Goal: Download file/media

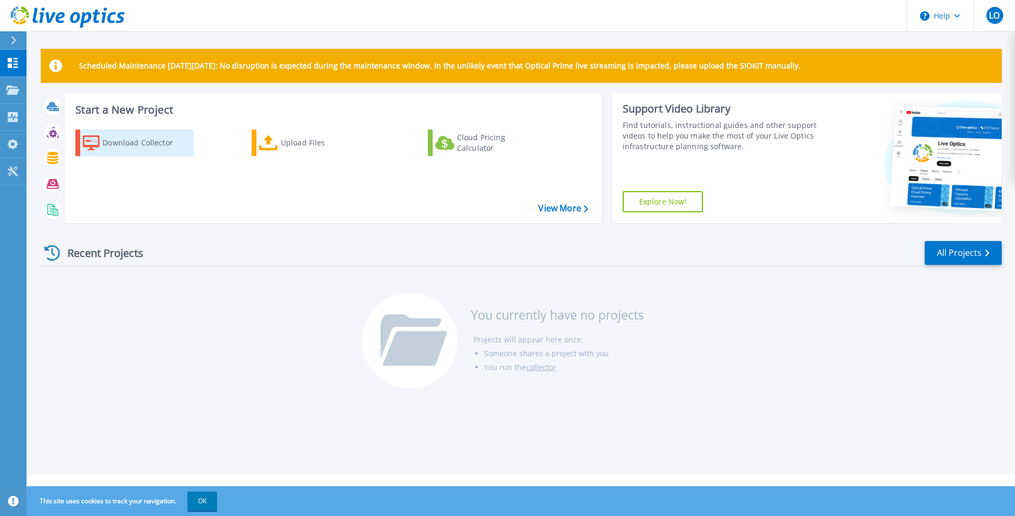
click at [130, 142] on div "Download Collector" at bounding box center [144, 142] width 85 height 21
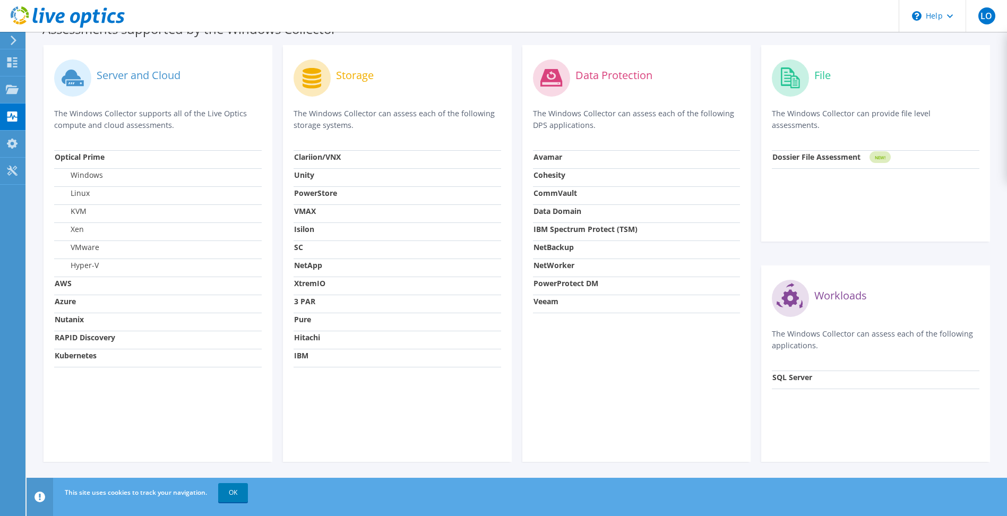
scroll to position [257, 0]
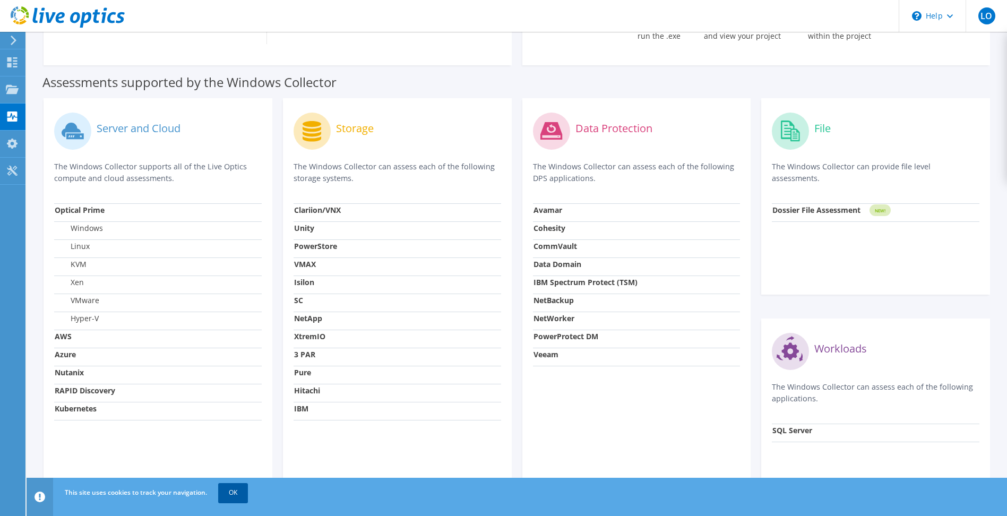
click at [233, 492] on link "OK" at bounding box center [233, 492] width 30 height 19
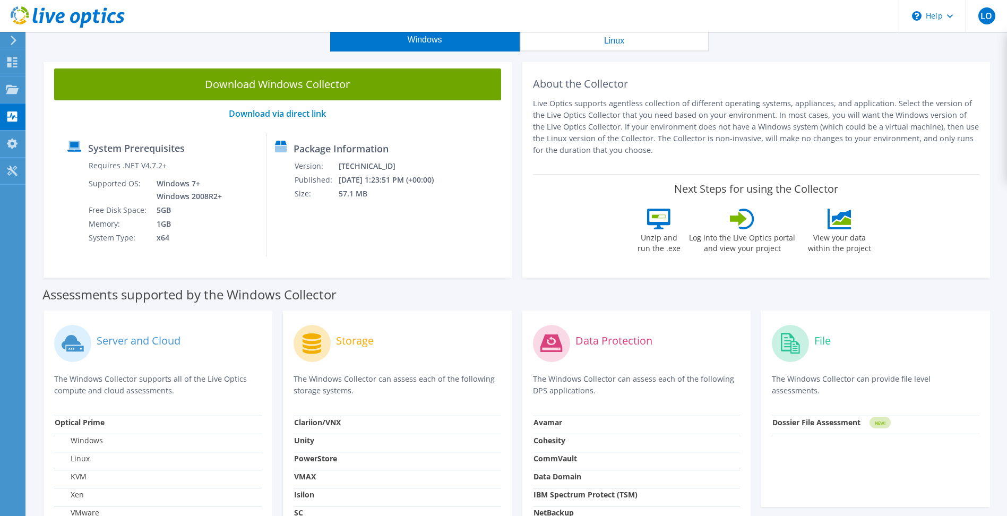
scroll to position [0, 0]
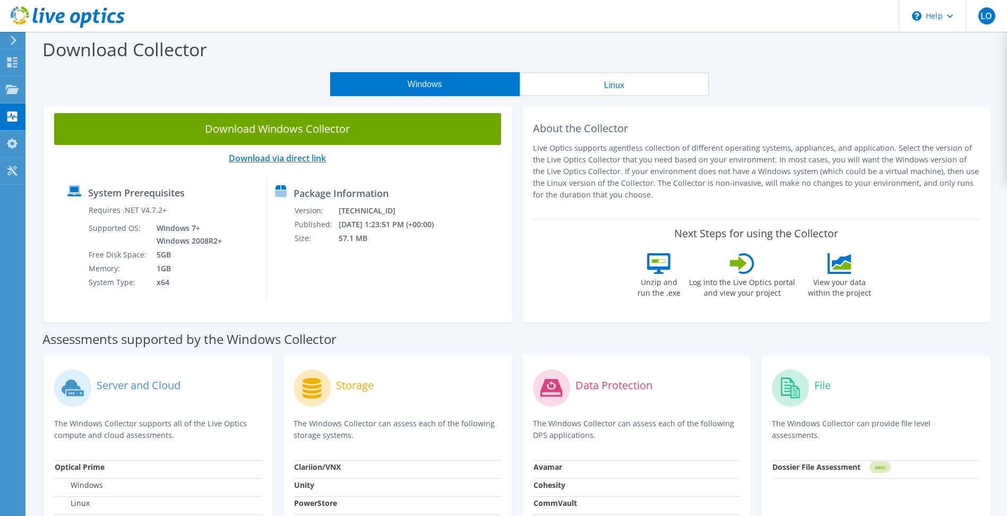
click at [267, 159] on link "Download via direct link" at bounding box center [277, 158] width 97 height 12
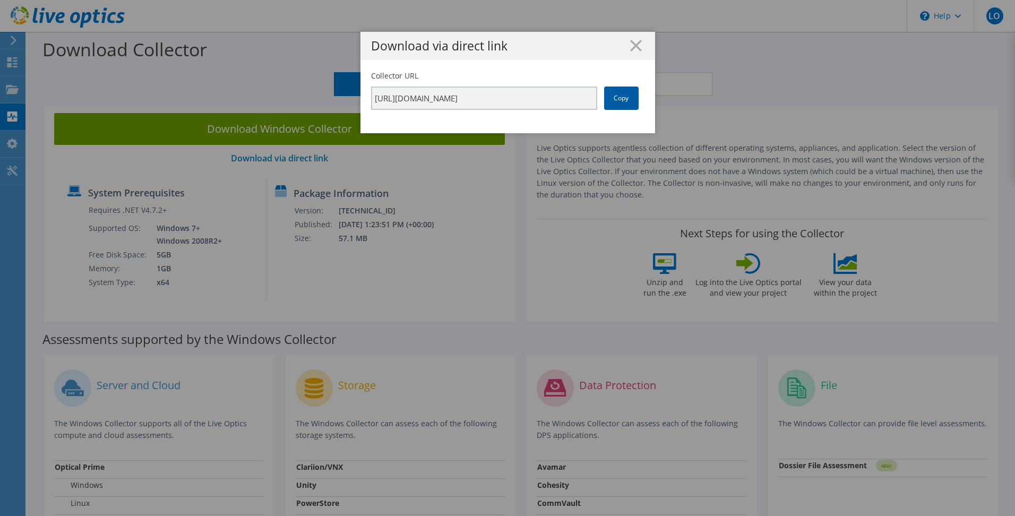
click at [618, 96] on link "Copy" at bounding box center [621, 98] width 35 height 23
click at [624, 48] on h1 "Download via direct link" at bounding box center [507, 46] width 273 height 12
click at [634, 43] on line at bounding box center [636, 45] width 11 height 11
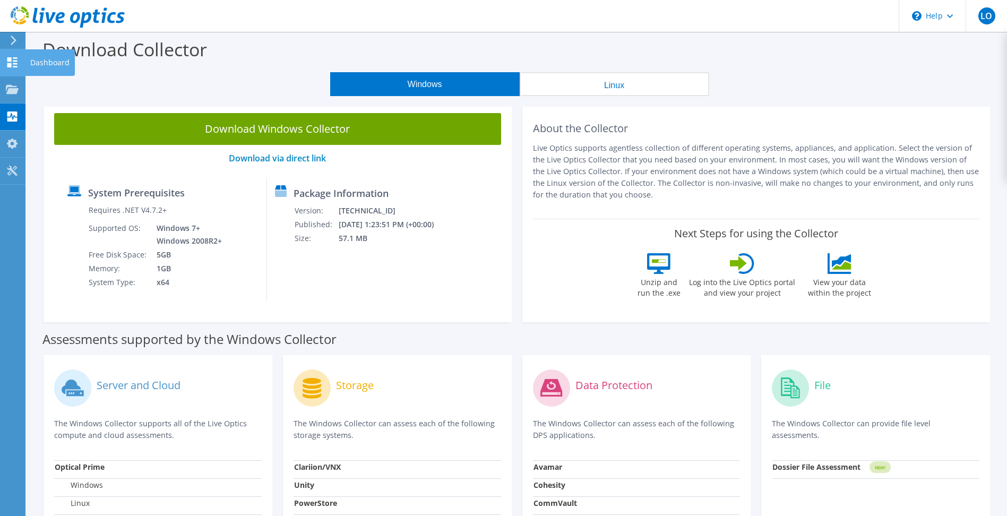
click at [11, 60] on use at bounding box center [12, 62] width 10 height 10
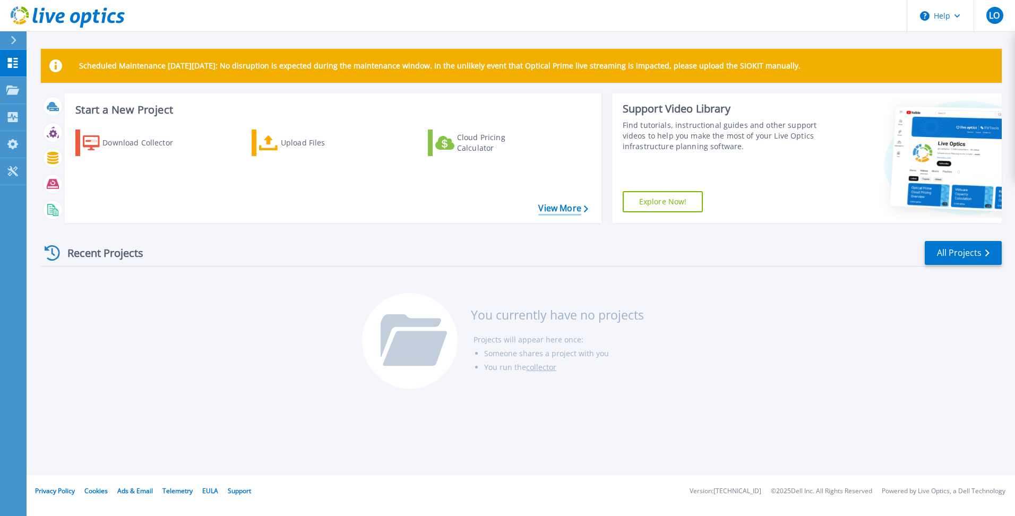
click at [562, 205] on link "View More" at bounding box center [562, 208] width 49 height 10
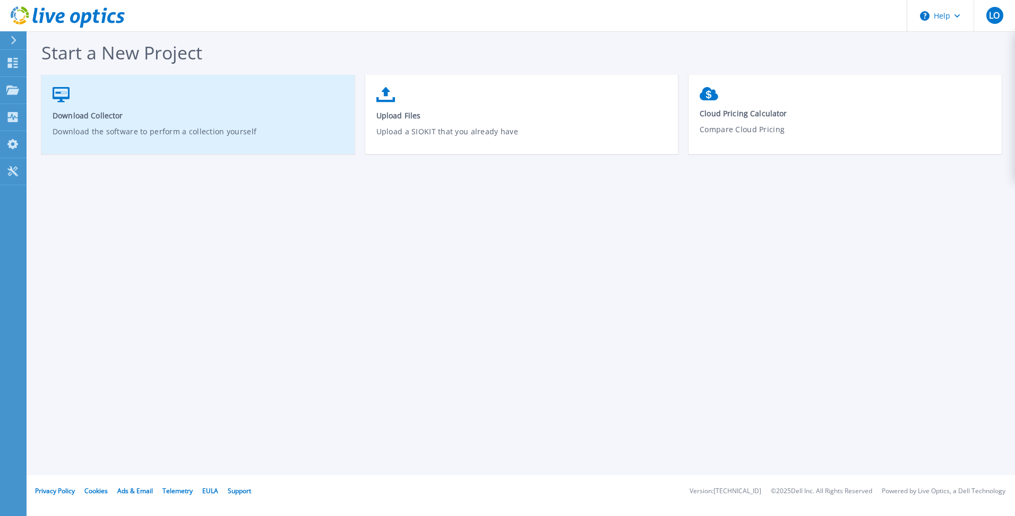
click at [74, 117] on span "Download Collector" at bounding box center [198, 115] width 291 height 10
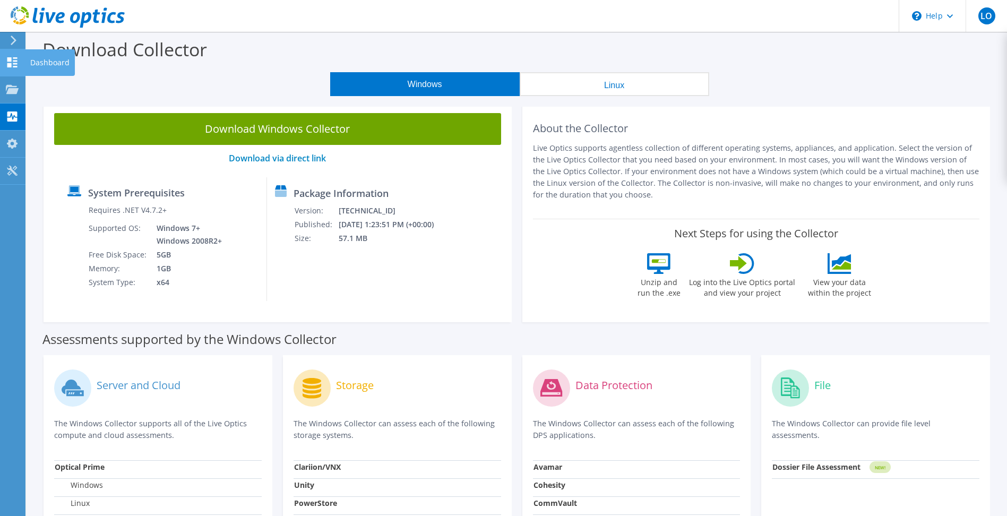
click at [9, 59] on use at bounding box center [12, 62] width 10 height 10
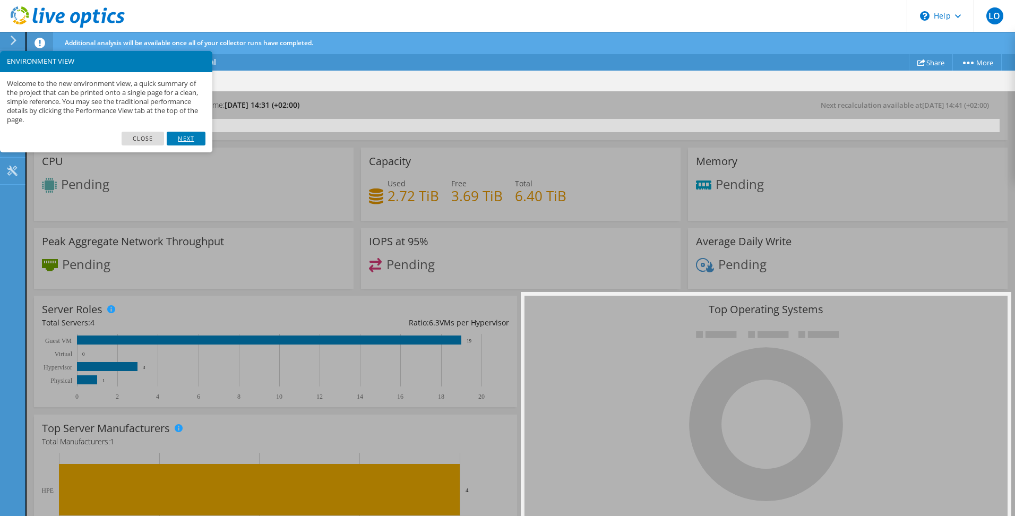
click at [182, 141] on link "Next" at bounding box center [186, 139] width 38 height 14
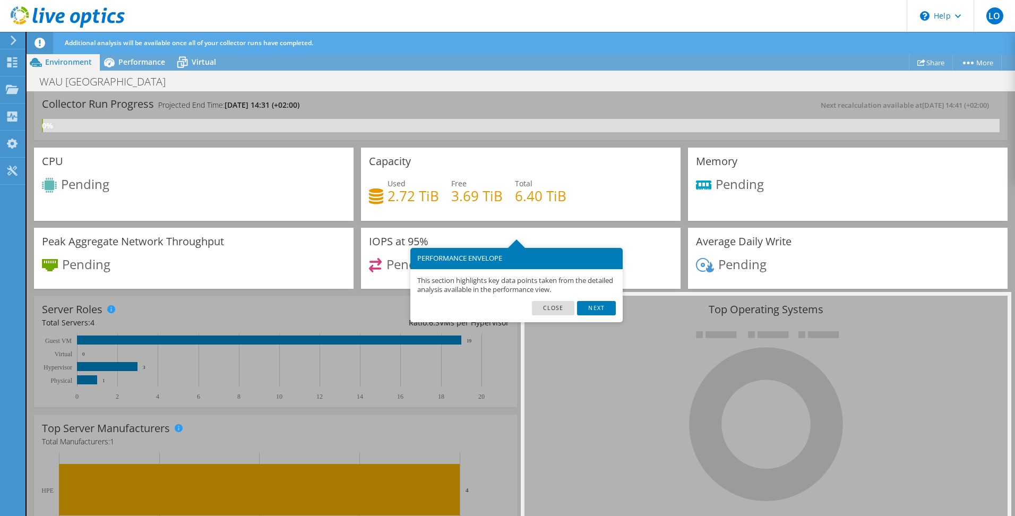
scroll to position [22, 0]
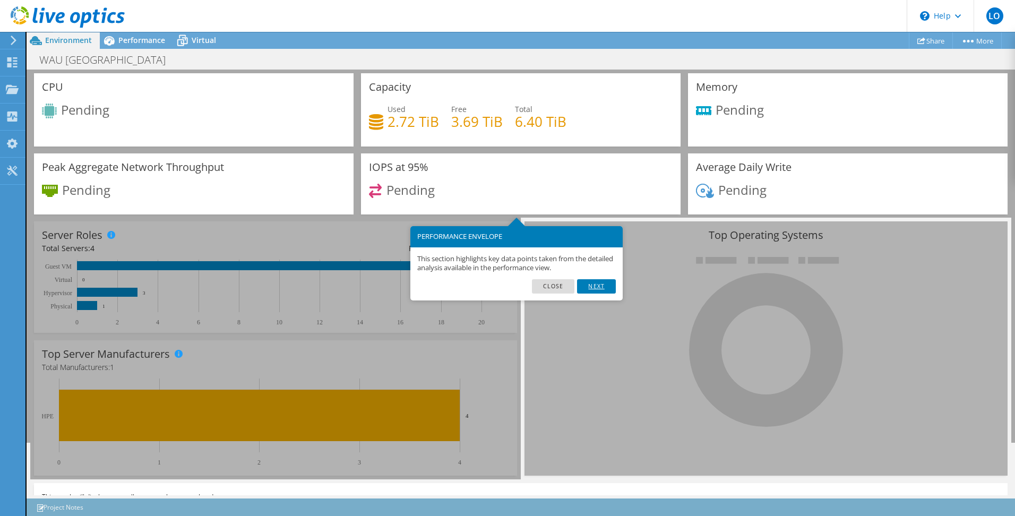
click at [598, 287] on link "Next" at bounding box center [596, 286] width 38 height 14
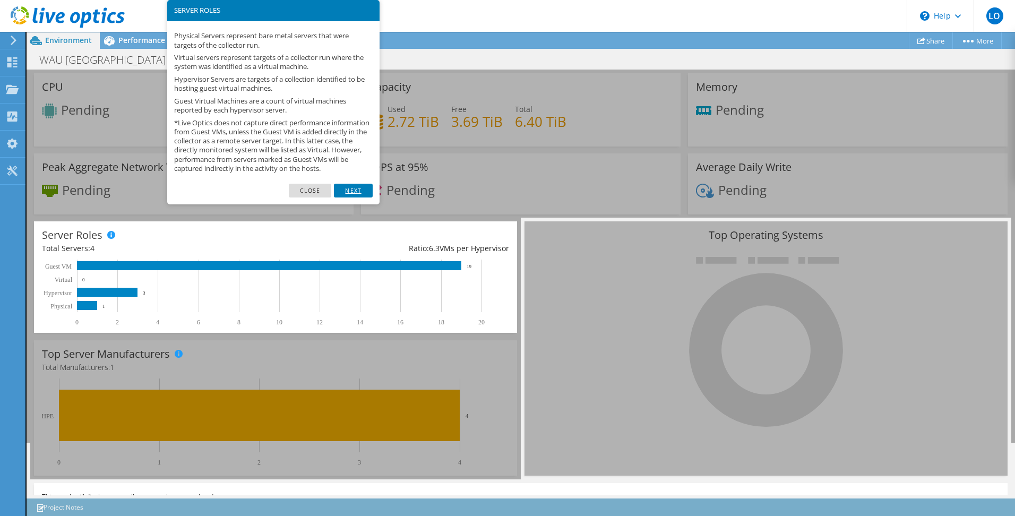
click at [345, 198] on link "Next" at bounding box center [353, 191] width 38 height 14
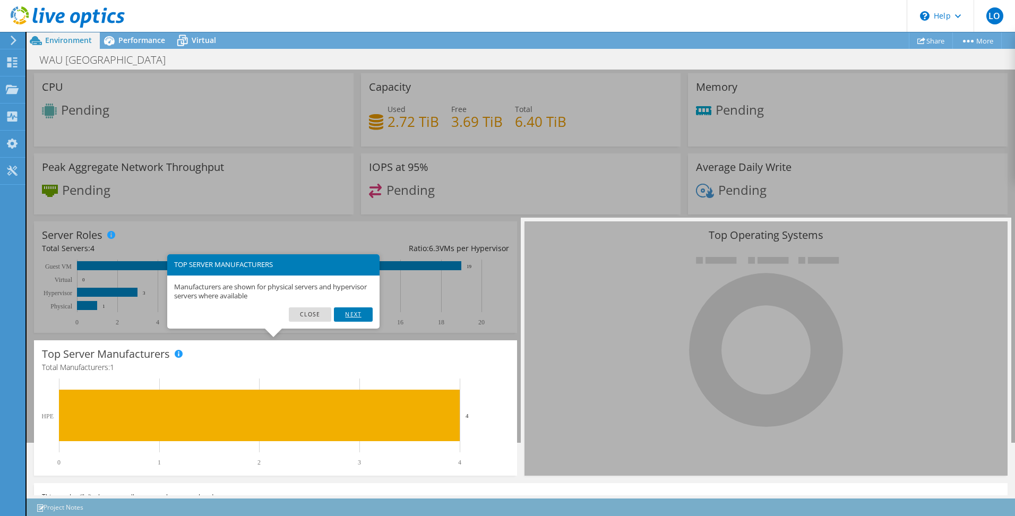
click at [350, 314] on link "Next" at bounding box center [353, 314] width 38 height 14
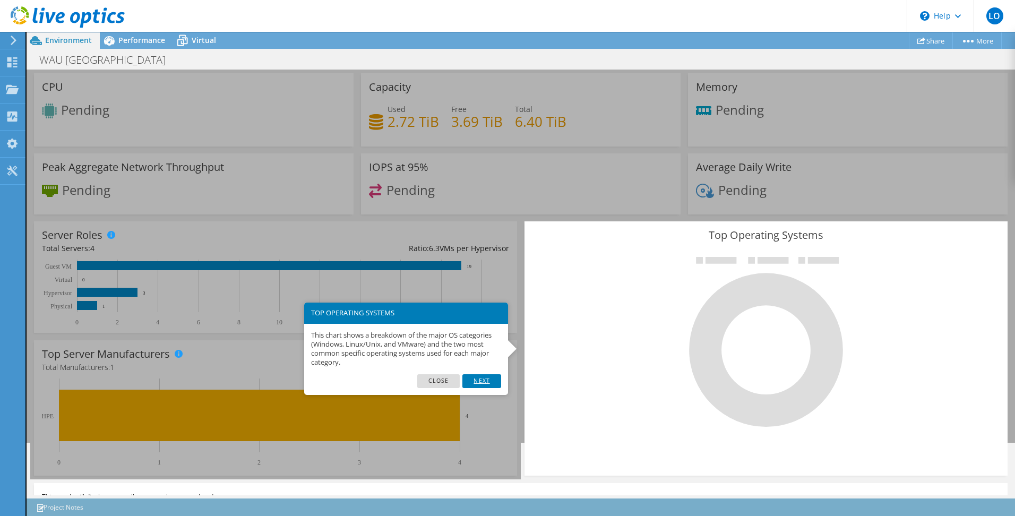
click at [484, 383] on link "Next" at bounding box center [481, 381] width 38 height 14
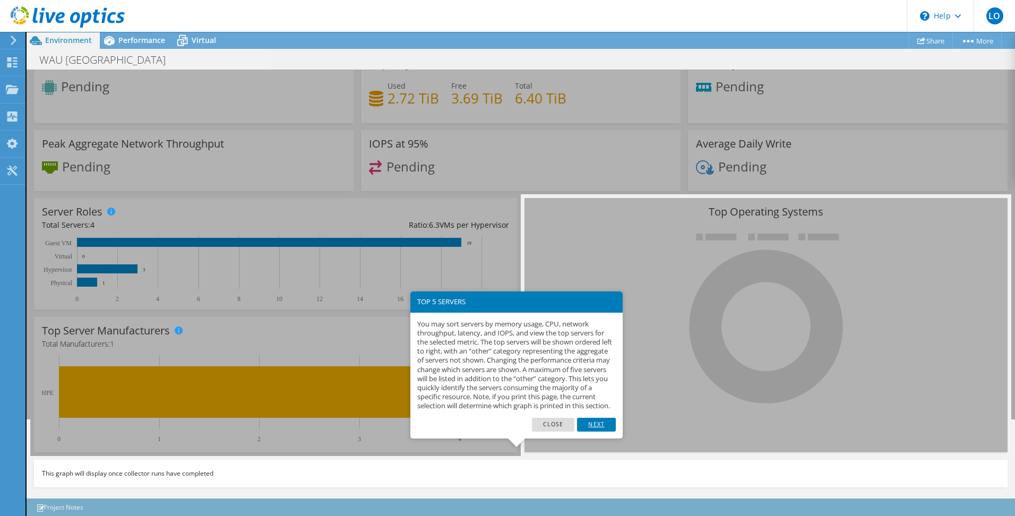
click at [600, 432] on link "Next" at bounding box center [596, 425] width 38 height 14
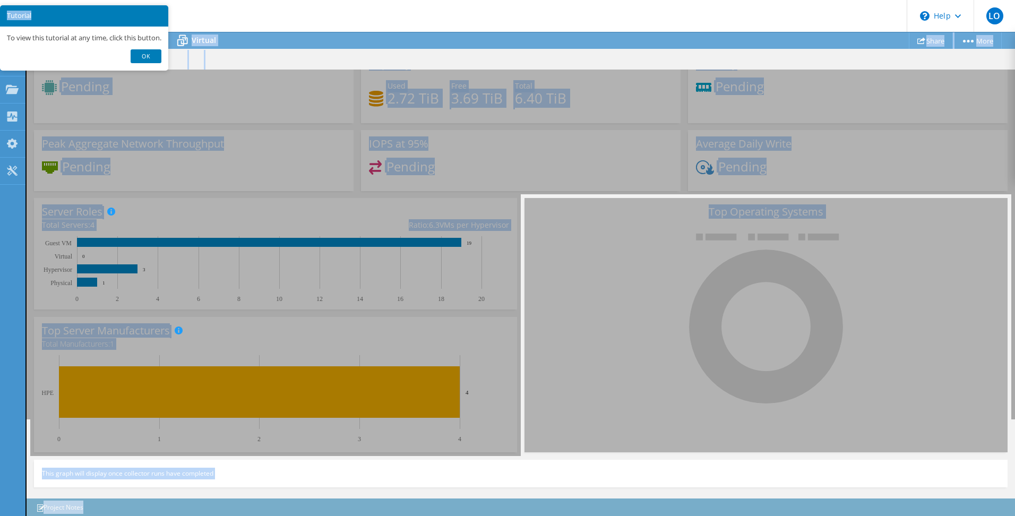
drag, startPoint x: 134, startPoint y: 21, endPoint x: 177, endPoint y: 20, distance: 42.5
click at [177, 20] on body "LO End User Lutz Ohl lohl@wuerfel.com Würfel Holding GmbH My Profile Log Out \n…" at bounding box center [507, 236] width 1015 height 516
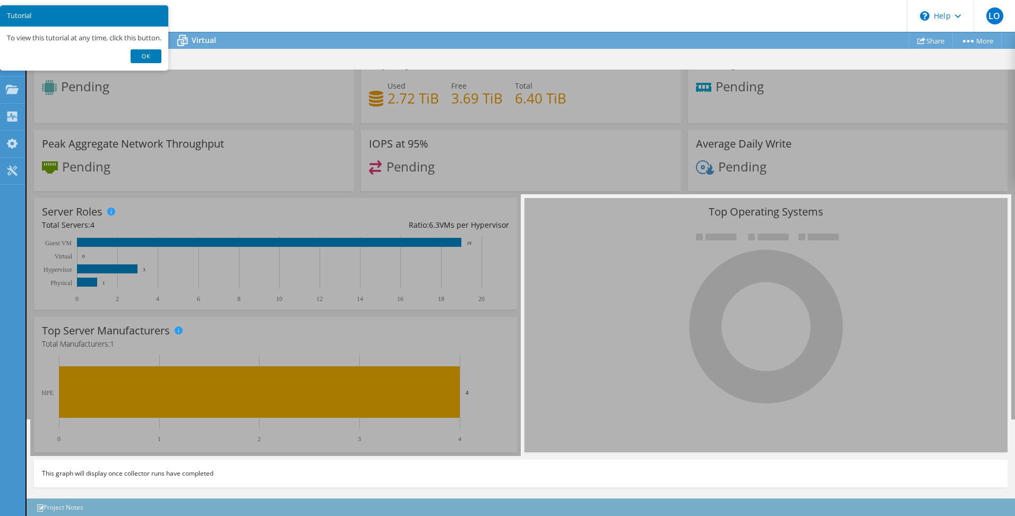
drag, startPoint x: 177, startPoint y: 20, endPoint x: 153, endPoint y: 56, distance: 42.6
click at [153, 56] on link "Ok" at bounding box center [146, 56] width 31 height 14
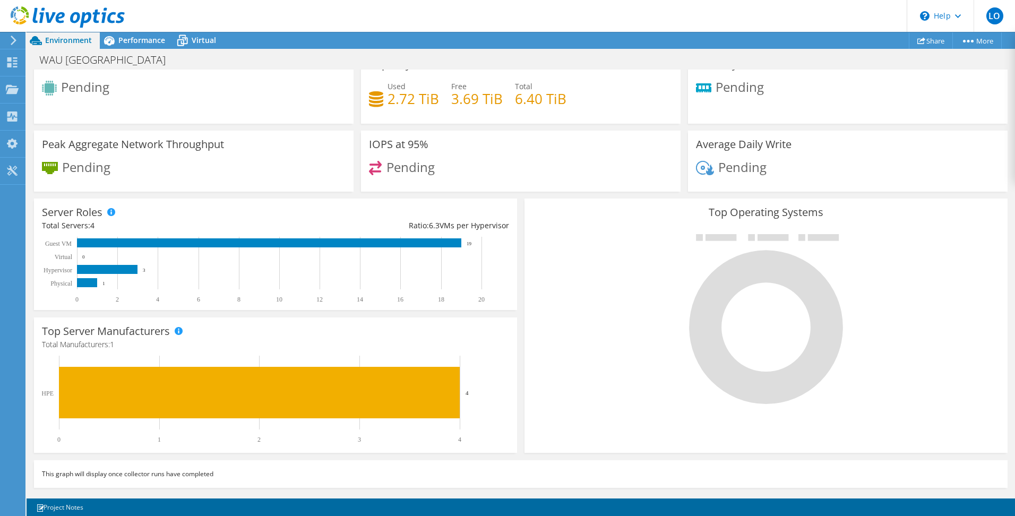
scroll to position [0, 0]
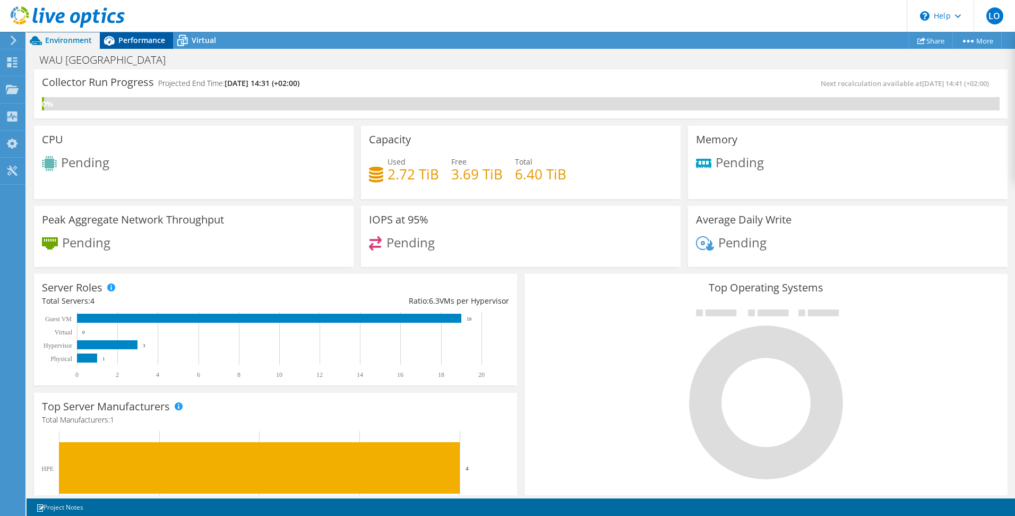
click at [133, 40] on span "Performance" at bounding box center [141, 40] width 47 height 10
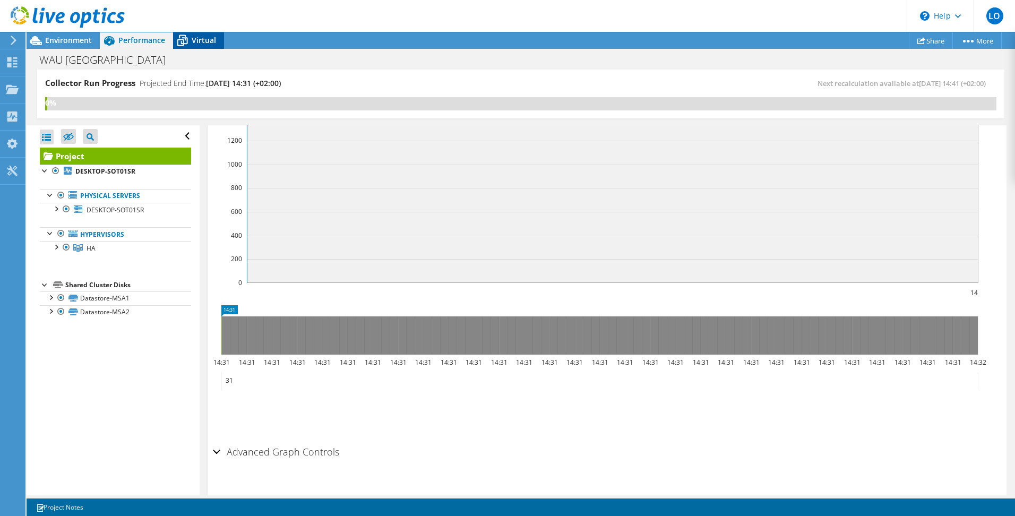
click at [197, 38] on span "Virtual" at bounding box center [204, 40] width 24 height 10
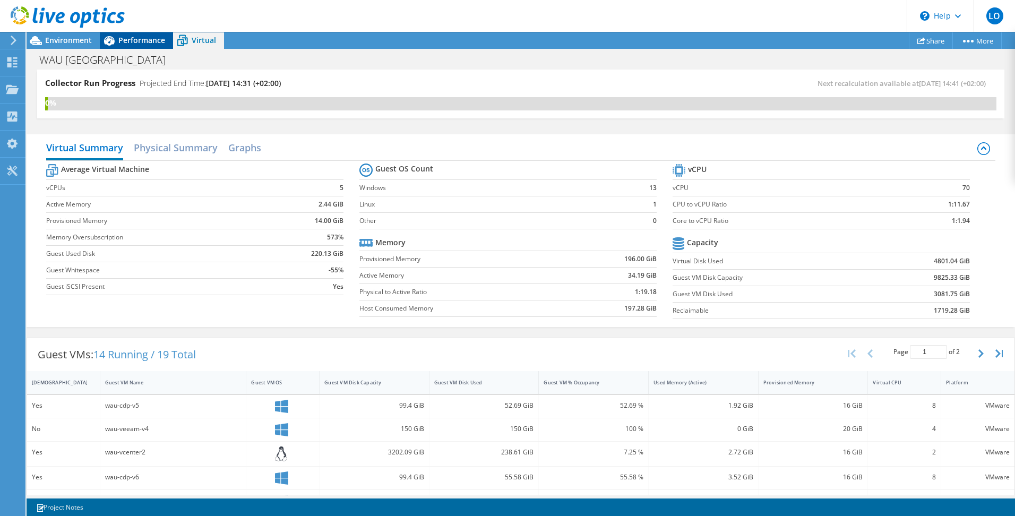
click at [138, 36] on span "Performance" at bounding box center [141, 40] width 47 height 10
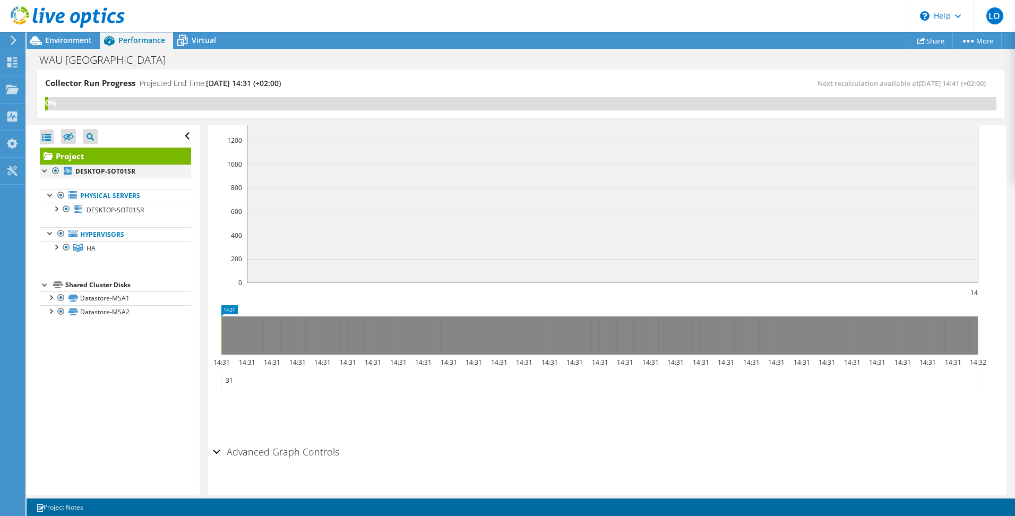
click at [43, 170] on div at bounding box center [45, 170] width 11 height 11
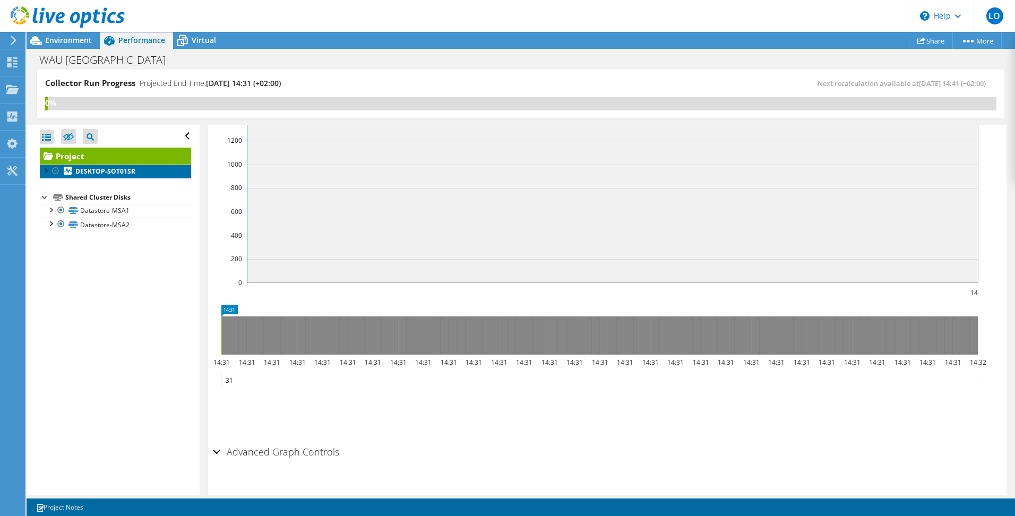
click at [90, 170] on b "DESKTOP-SOT01SR" at bounding box center [105, 171] width 60 height 9
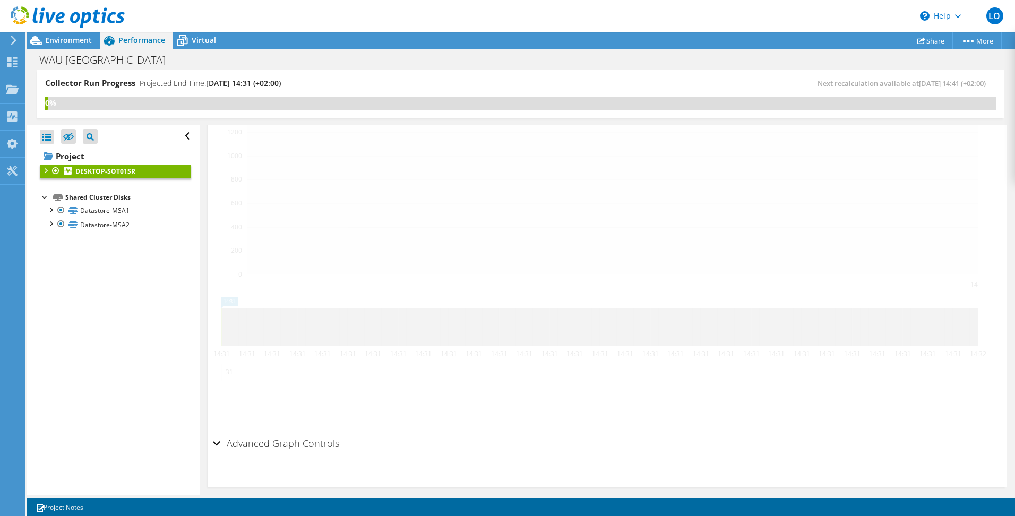
scroll to position [257, 0]
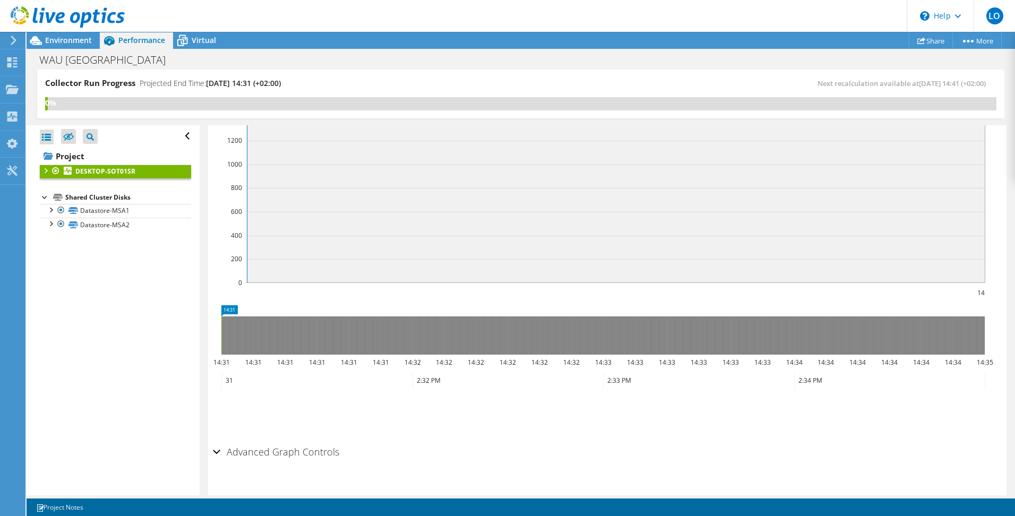
click at [45, 173] on div at bounding box center [45, 170] width 11 height 11
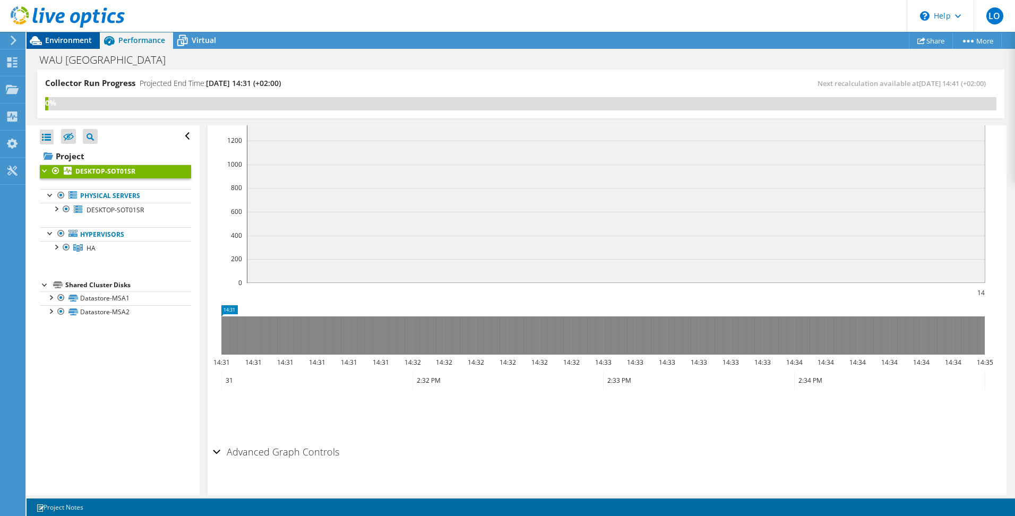
click at [61, 39] on span "Environment" at bounding box center [68, 40] width 47 height 10
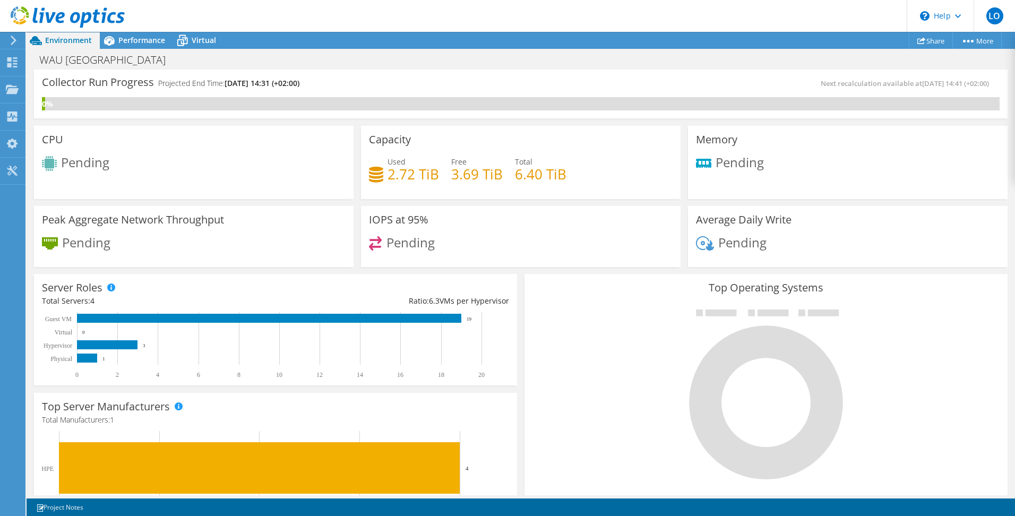
scroll to position [276, 0]
click at [10, 64] on use at bounding box center [12, 62] width 10 height 10
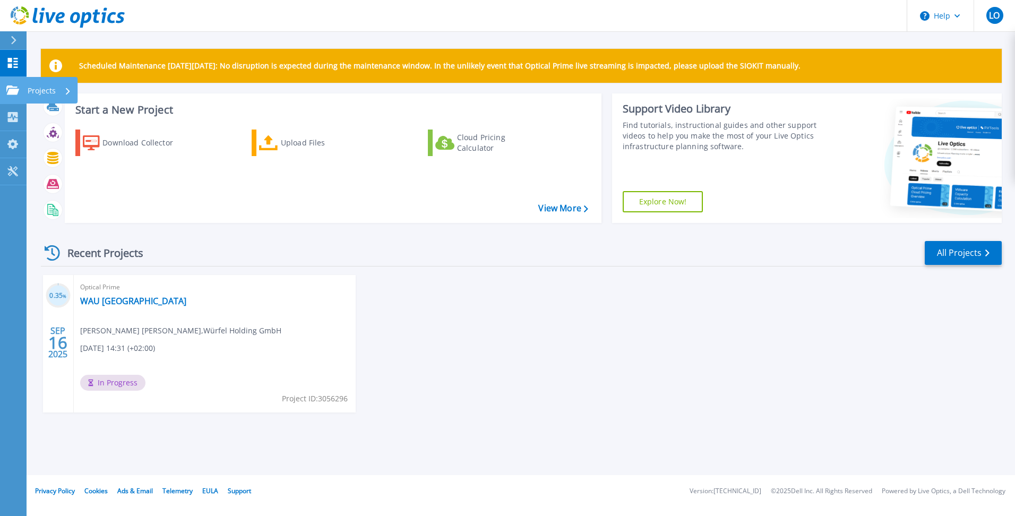
click at [10, 89] on icon at bounding box center [12, 89] width 13 height 9
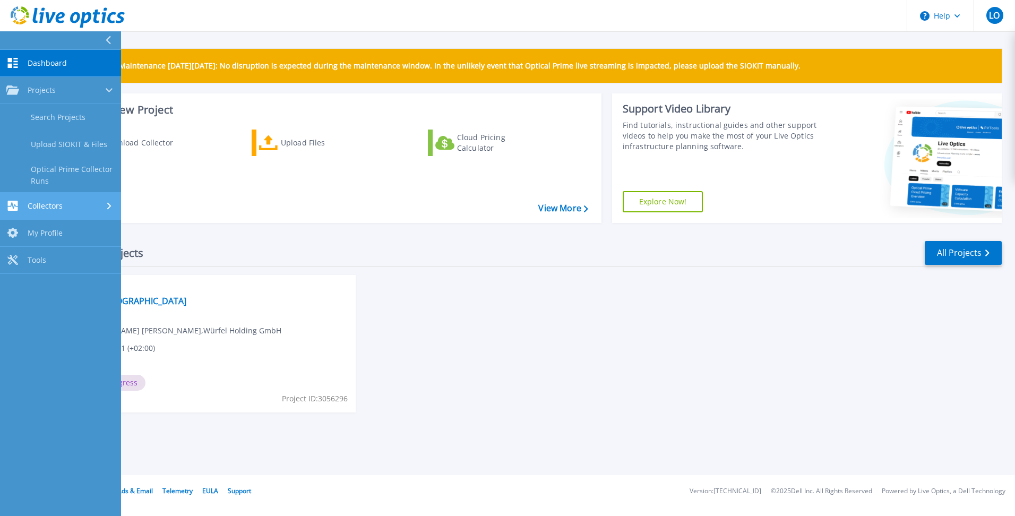
click at [33, 202] on span "Collectors" at bounding box center [45, 206] width 35 height 10
click at [43, 198] on span "My Profile" at bounding box center [45, 199] width 35 height 10
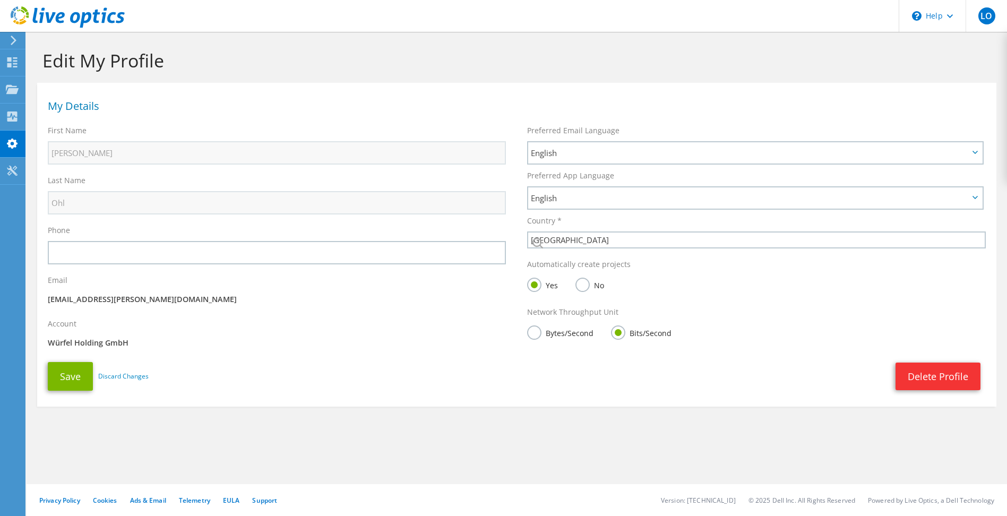
select select "56"
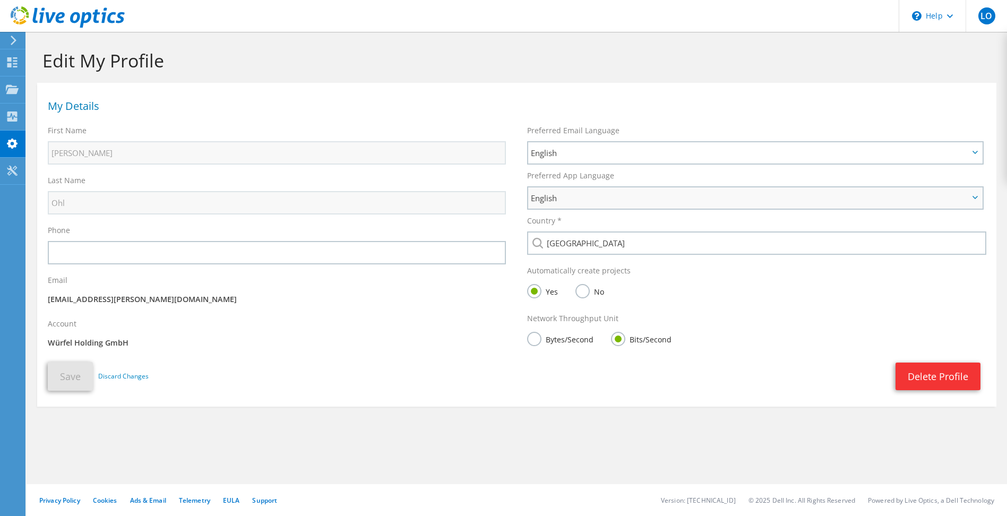
click at [974, 200] on span "English" at bounding box center [755, 197] width 454 height 21
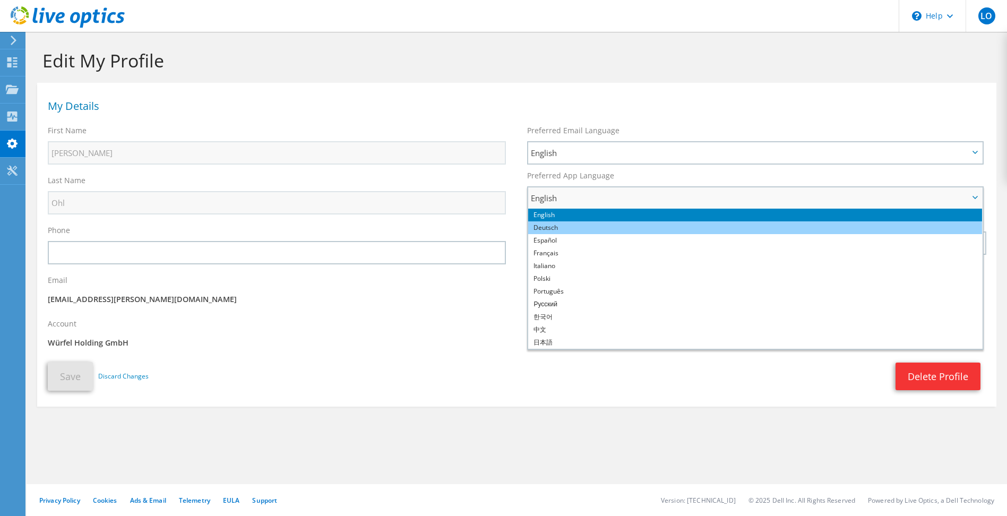
click at [809, 231] on li "Deutsch" at bounding box center [755, 227] width 454 height 13
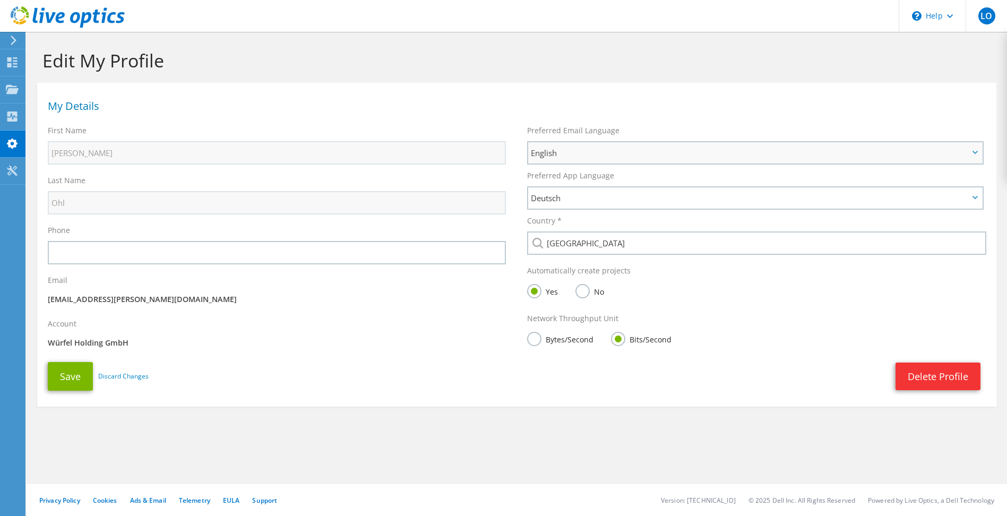
click at [975, 157] on span "English" at bounding box center [755, 152] width 454 height 21
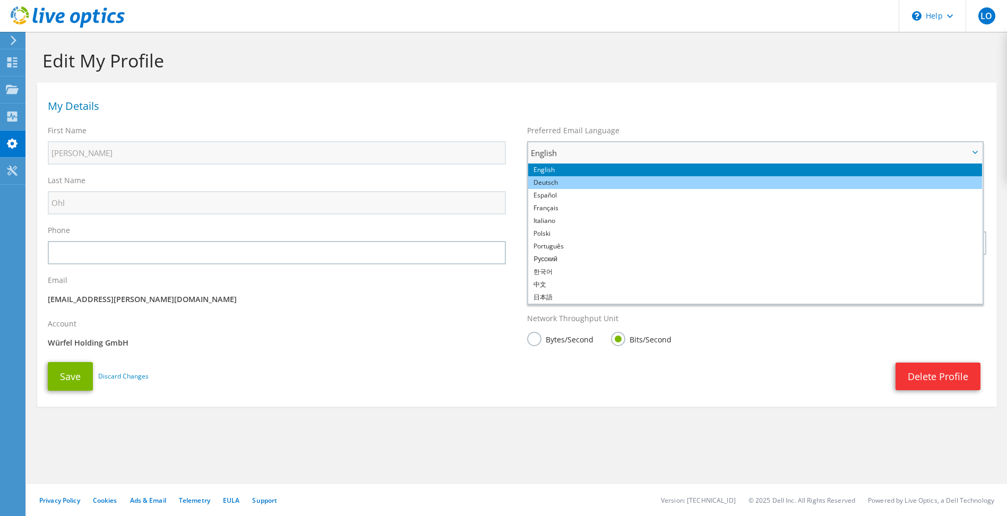
click at [873, 182] on li "Deutsch" at bounding box center [755, 182] width 454 height 13
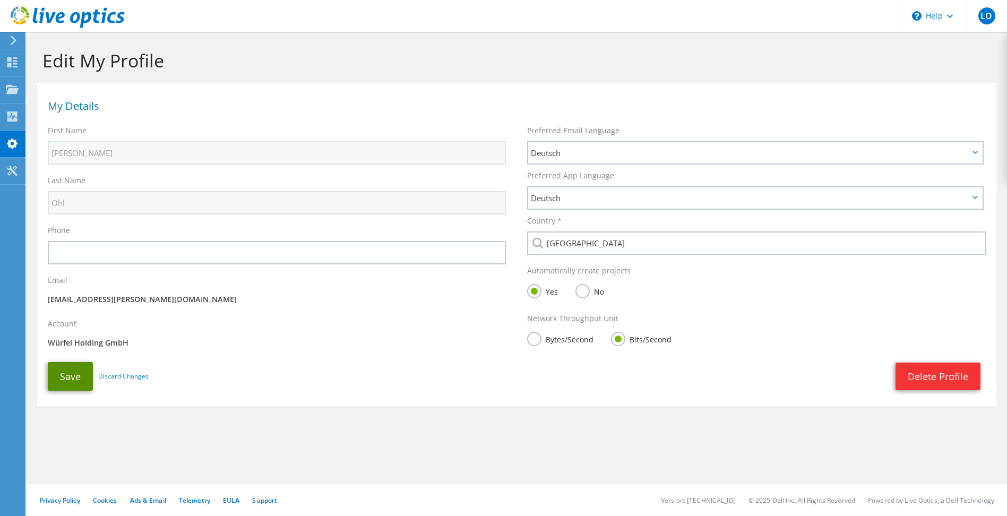
click at [61, 377] on button "Save" at bounding box center [70, 376] width 45 height 29
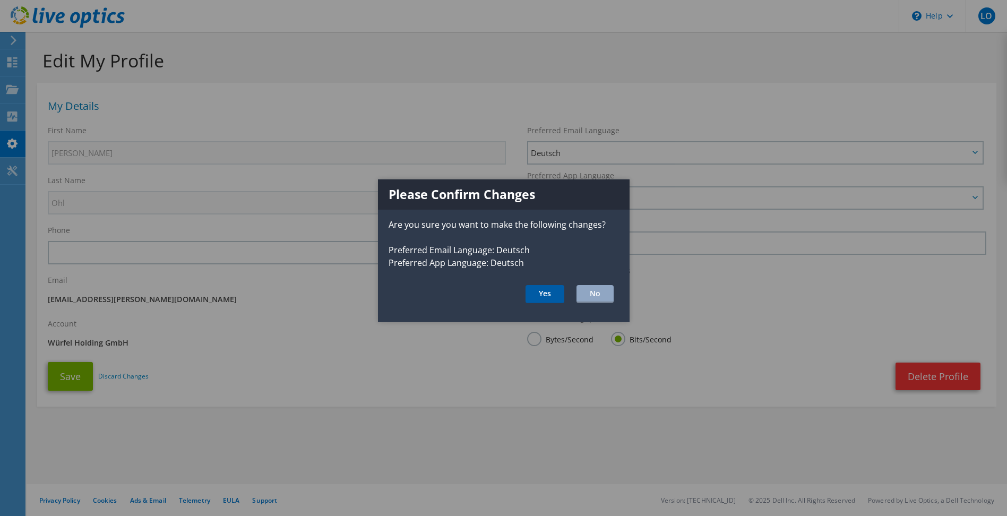
click at [544, 293] on button "Yes" at bounding box center [545, 294] width 39 height 18
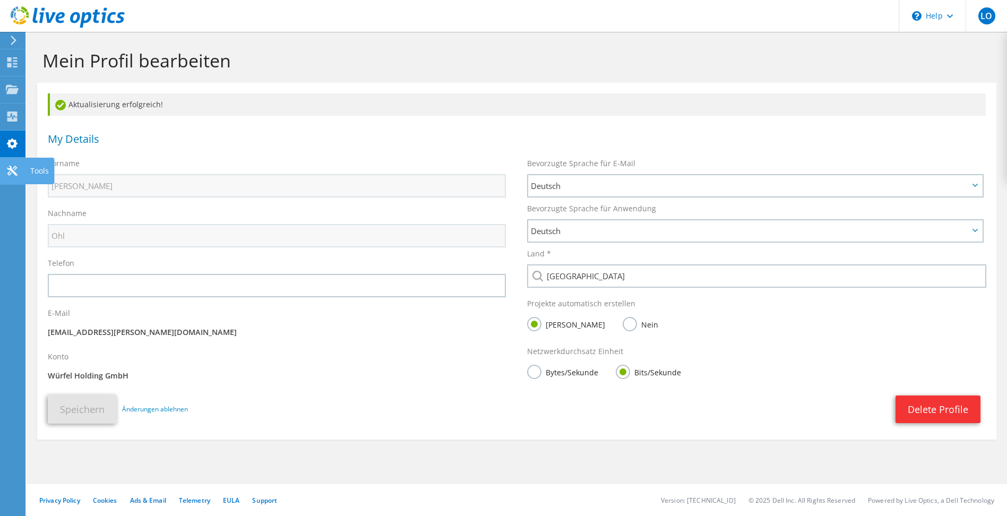
click at [11, 170] on use at bounding box center [12, 171] width 10 height 10
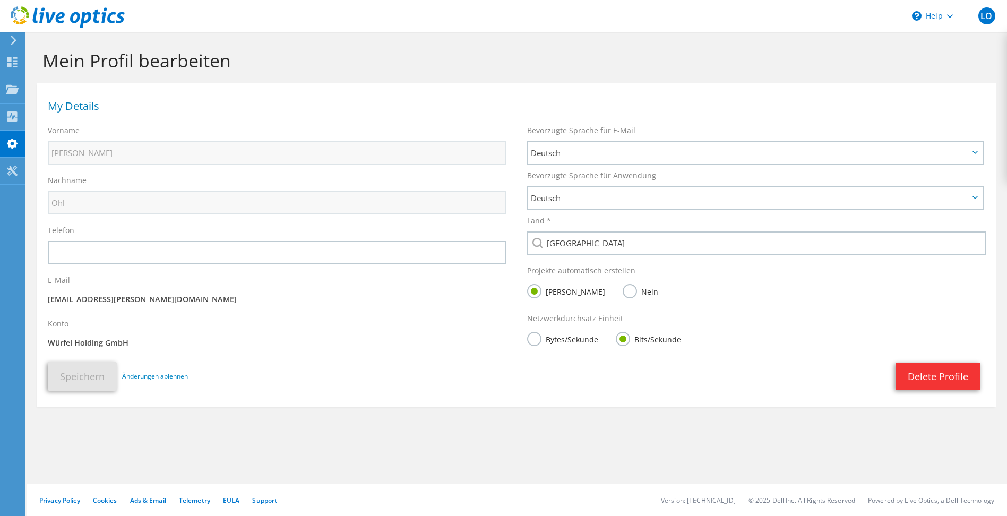
click at [11, 115] on icon at bounding box center [12, 116] width 13 height 10
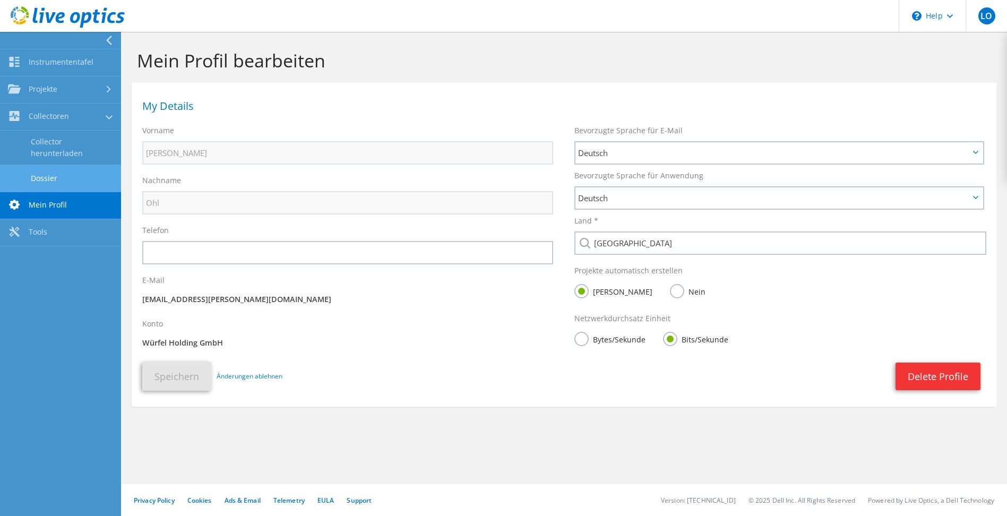
click at [37, 174] on link "Dossier" at bounding box center [60, 178] width 121 height 27
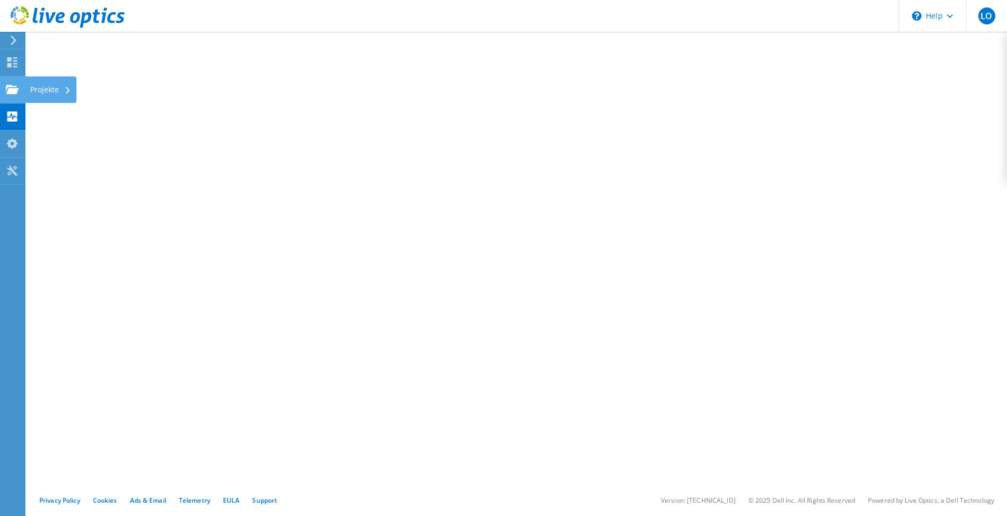
click at [8, 91] on use at bounding box center [12, 88] width 13 height 9
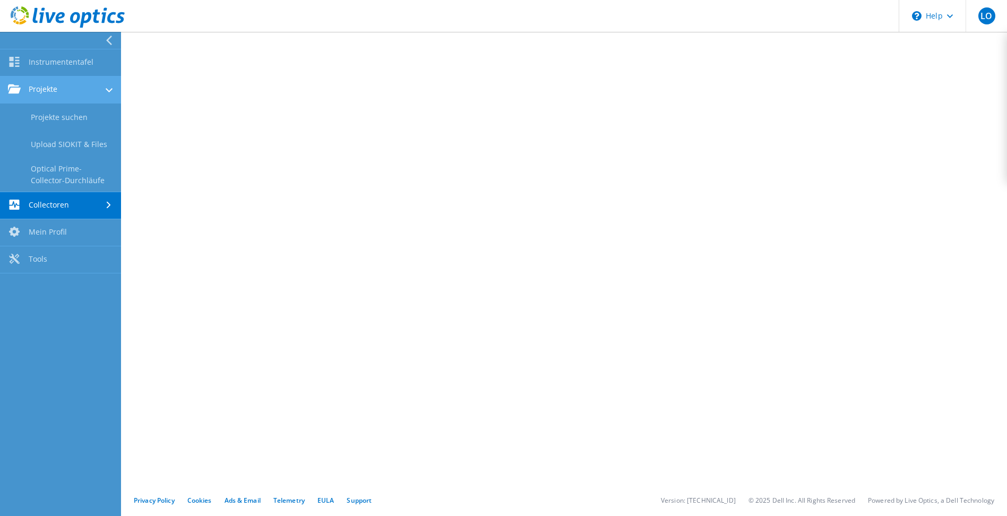
click at [44, 89] on link "Projekte" at bounding box center [60, 89] width 121 height 27
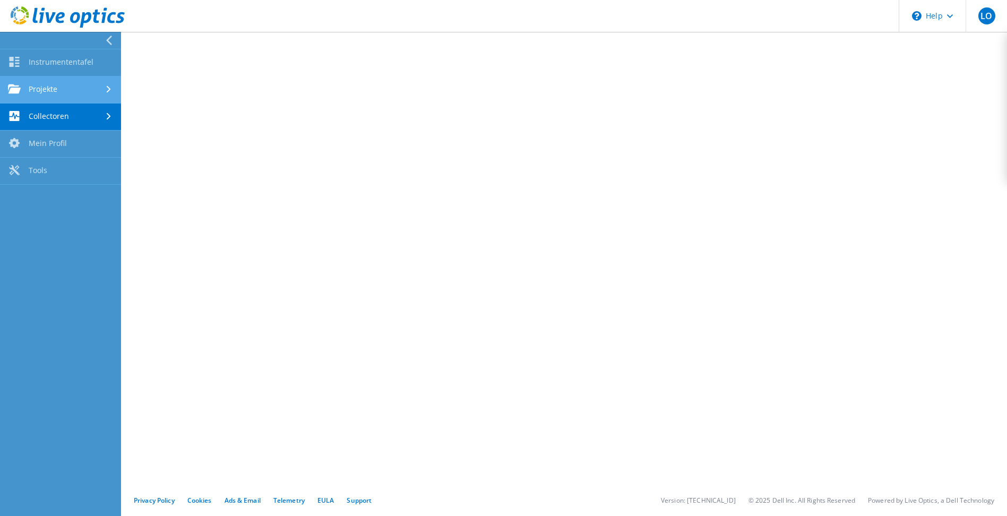
click at [44, 89] on link "Projekte" at bounding box center [60, 89] width 121 height 27
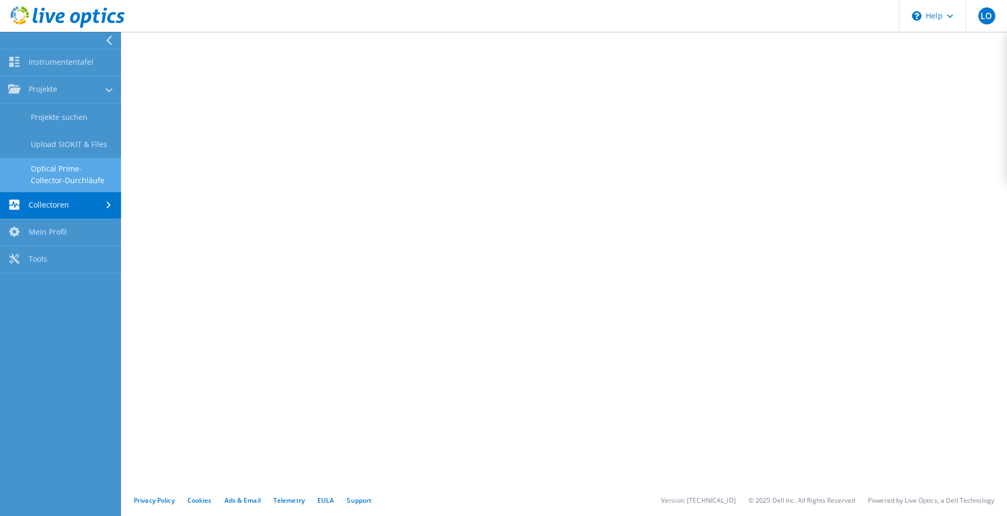
click at [48, 171] on link "Optical Prime-Collector-Durchläufe" at bounding box center [60, 175] width 121 height 34
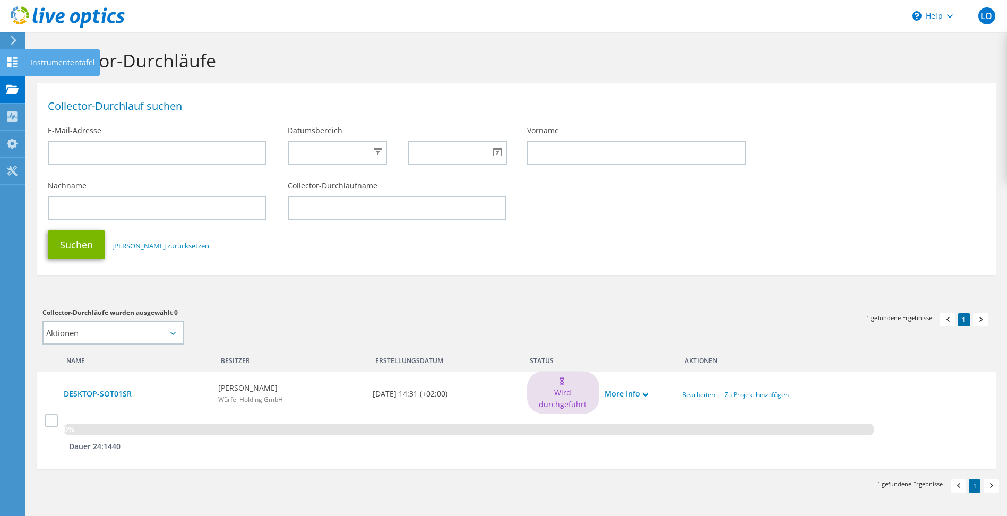
click at [7, 61] on use at bounding box center [12, 62] width 10 height 10
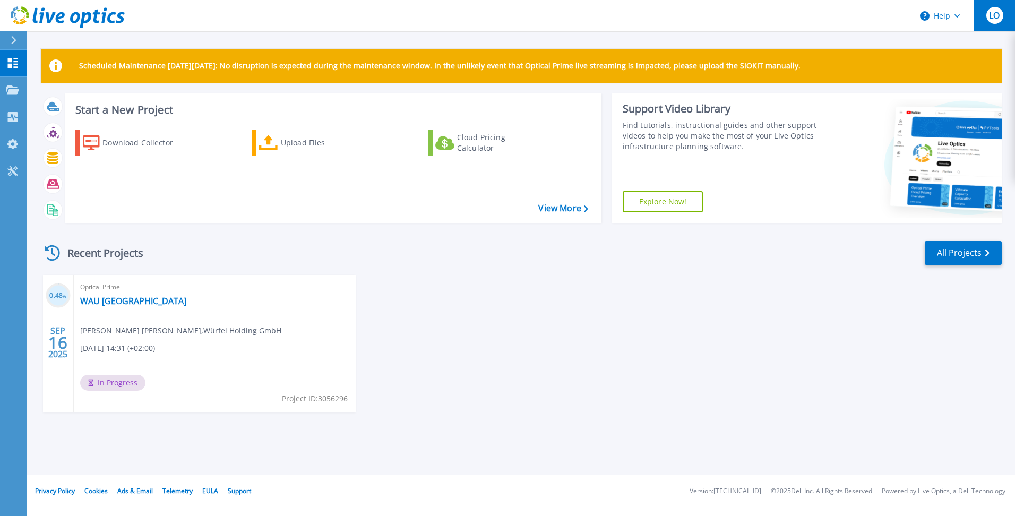
click at [992, 18] on span "LO" at bounding box center [994, 15] width 11 height 8
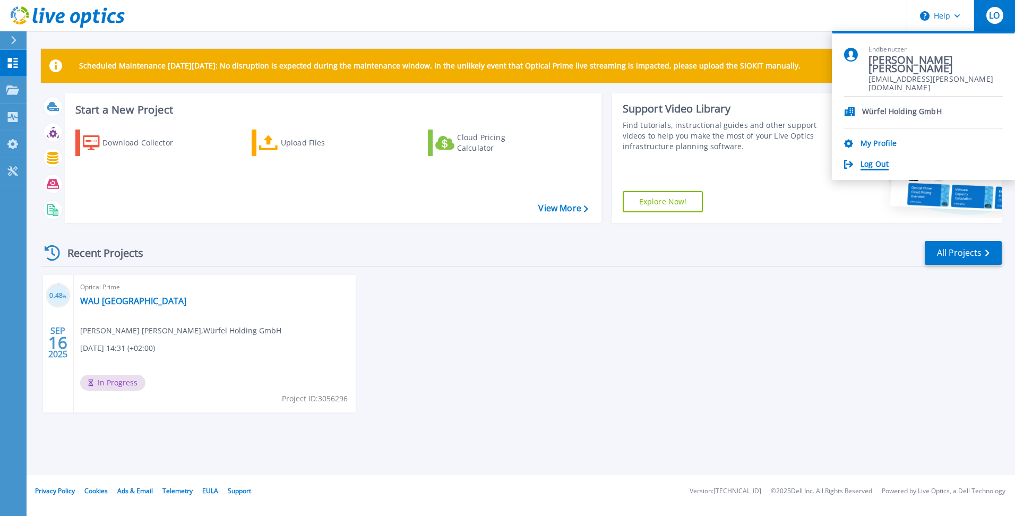
click at [874, 165] on link "Log Out" at bounding box center [875, 165] width 28 height 10
